Goal: Complete application form

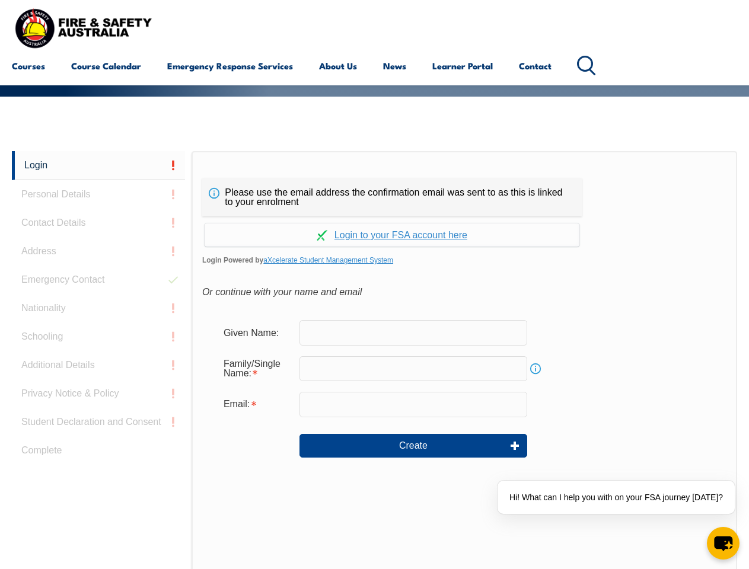
click at [374, 181] on div "Please use the email address the confirmation email was sent to as this is link…" at bounding box center [391, 197] width 379 height 38
click at [374, 360] on input "text" at bounding box center [413, 368] width 228 height 25
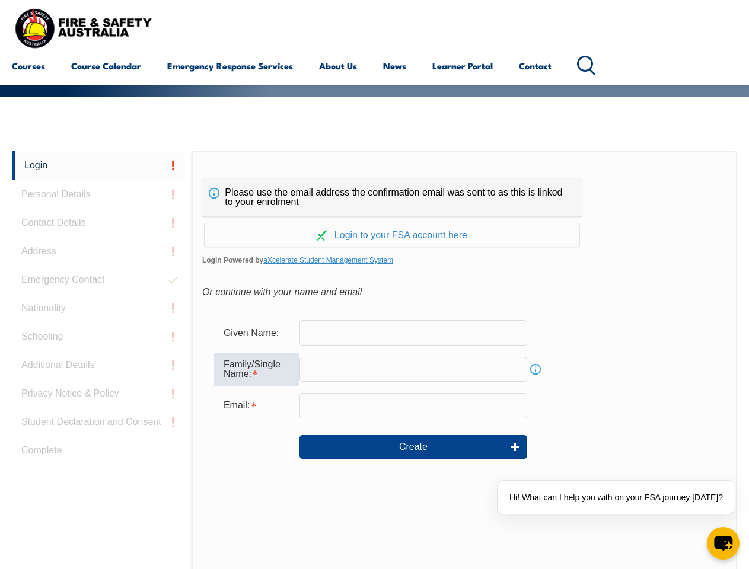
click at [98, 165] on link "Login" at bounding box center [98, 165] width 173 height 29
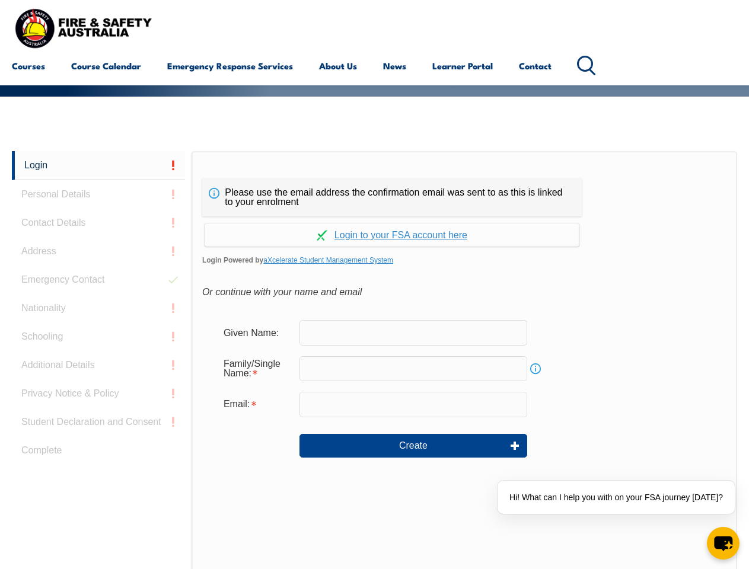
click at [98, 194] on div "Login Personal Details Contact Details Address Emergency Contact Nationality Sc…" at bounding box center [102, 447] width 180 height 592
click at [98, 223] on div "Login Personal Details Contact Details Address Emergency Contact Nationality Sc…" at bounding box center [102, 447] width 180 height 592
click at [98, 251] on div "Login Personal Details Contact Details Address Emergency Contact Nationality Sc…" at bounding box center [102, 447] width 180 height 592
click at [98, 280] on div "Login Personal Details Contact Details Address Emergency Contact Nationality Sc…" at bounding box center [102, 447] width 180 height 592
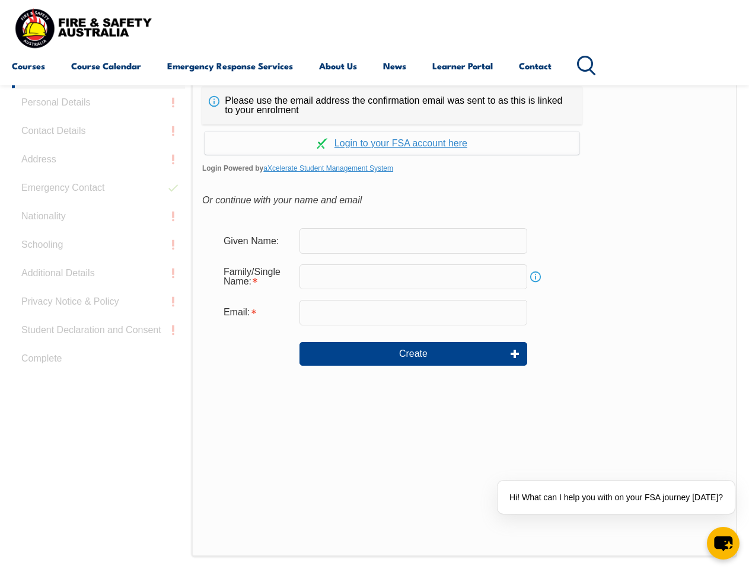
click at [98, 308] on div "Login Personal Details Contact Details Address Emergency Contact Nationality Sc…" at bounding box center [102, 355] width 180 height 592
click at [98, 337] on div "Login Personal Details Contact Details Address Emergency Contact Nationality Sc…" at bounding box center [102, 355] width 180 height 592
click at [98, 365] on div "Login Personal Details Contact Details Address Emergency Contact Nationality Sc…" at bounding box center [102, 355] width 180 height 592
